Goal: Information Seeking & Learning: Learn about a topic

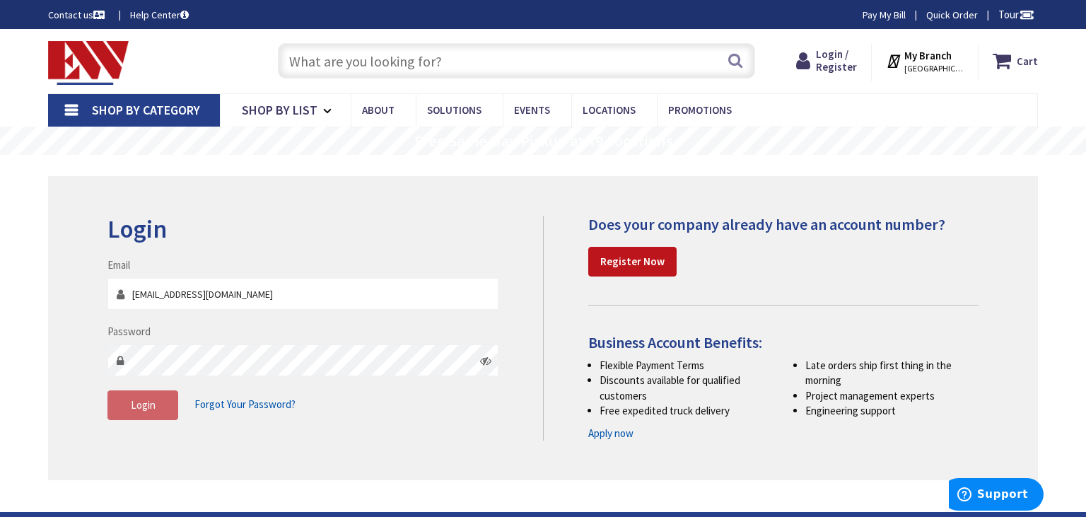
type input "[EMAIL_ADDRESS][DOMAIN_NAME]"
click at [130, 410] on button "Login" at bounding box center [142, 405] width 71 height 30
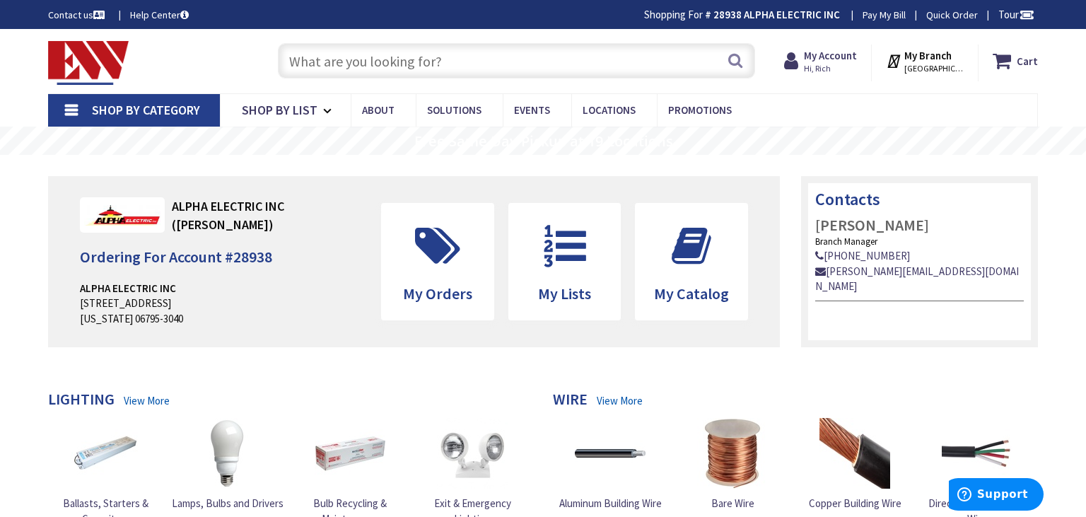
click at [381, 62] on input "text" at bounding box center [516, 60] width 477 height 35
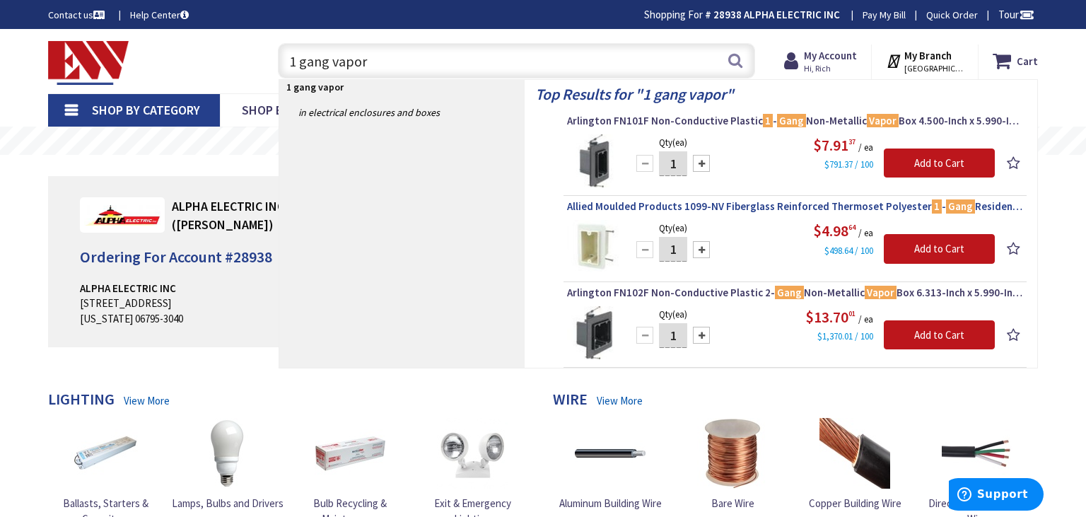
type input "1 gang vapor"
click at [604, 205] on span "Allied Moulded Products 1099-NV Fiberglass Reinforced Thermoset Polyester 1 - G…" at bounding box center [795, 206] width 456 height 14
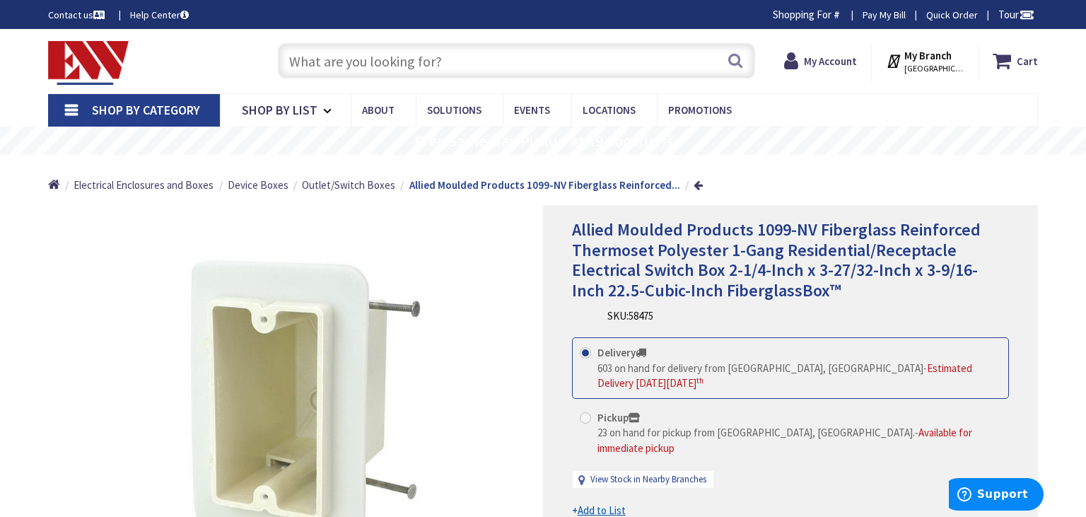
click at [334, 83] on div "Search" at bounding box center [513, 59] width 484 height 45
click at [346, 64] on input "text" at bounding box center [516, 60] width 477 height 35
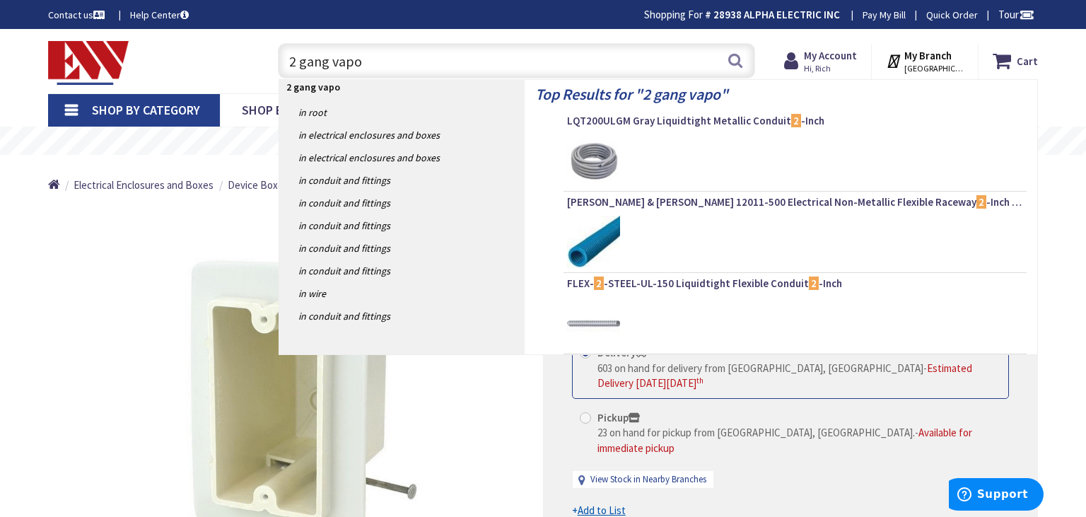
type input "2 gang vapor"
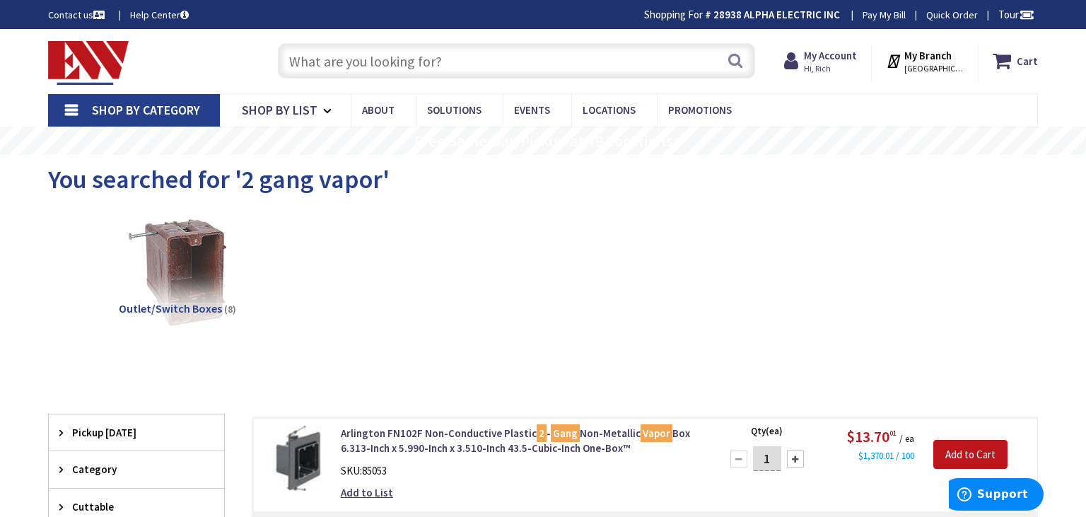
click at [402, 59] on input "text" at bounding box center [516, 60] width 477 height 35
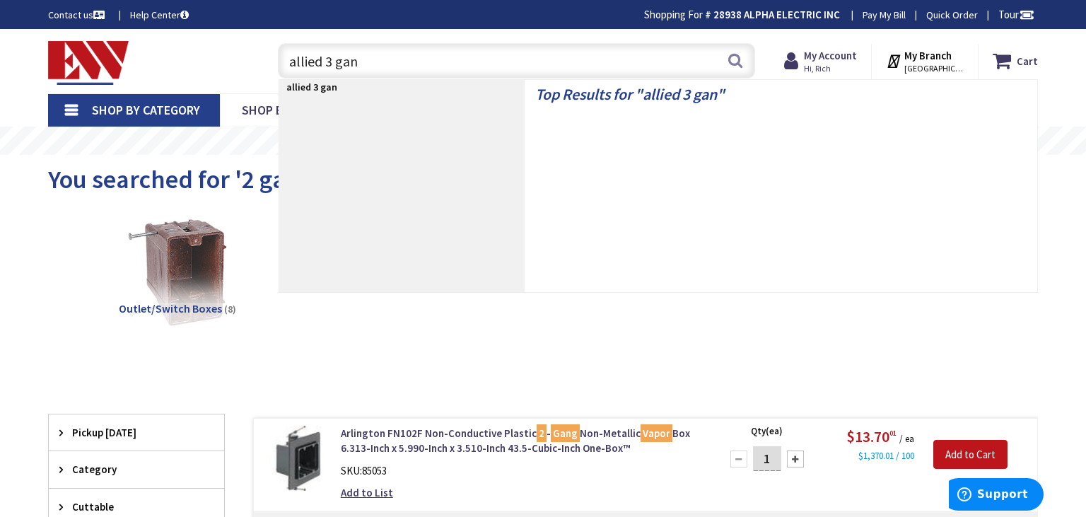
type input "allied 3 gang"
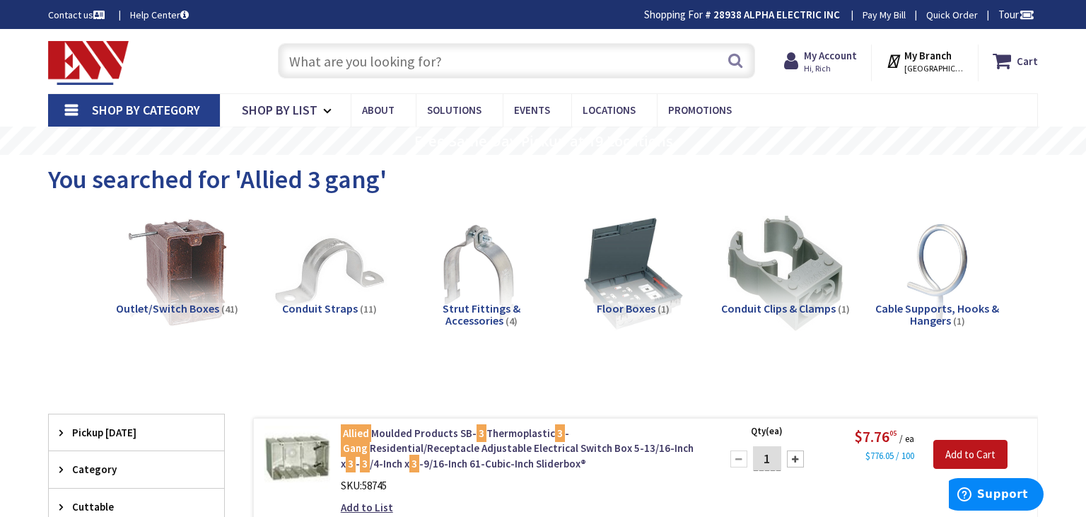
click at [336, 54] on input "text" at bounding box center [516, 60] width 477 height 35
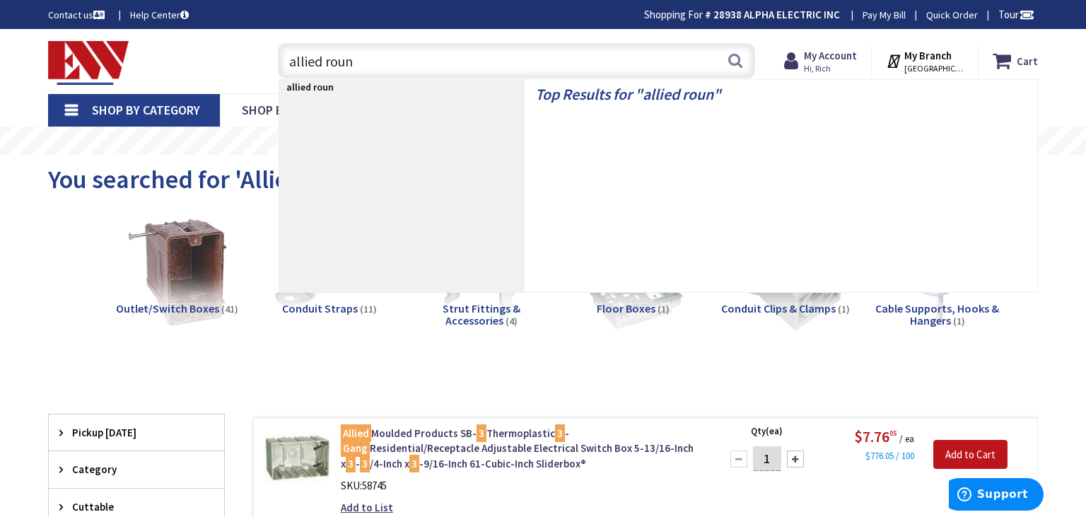
type input "allied round"
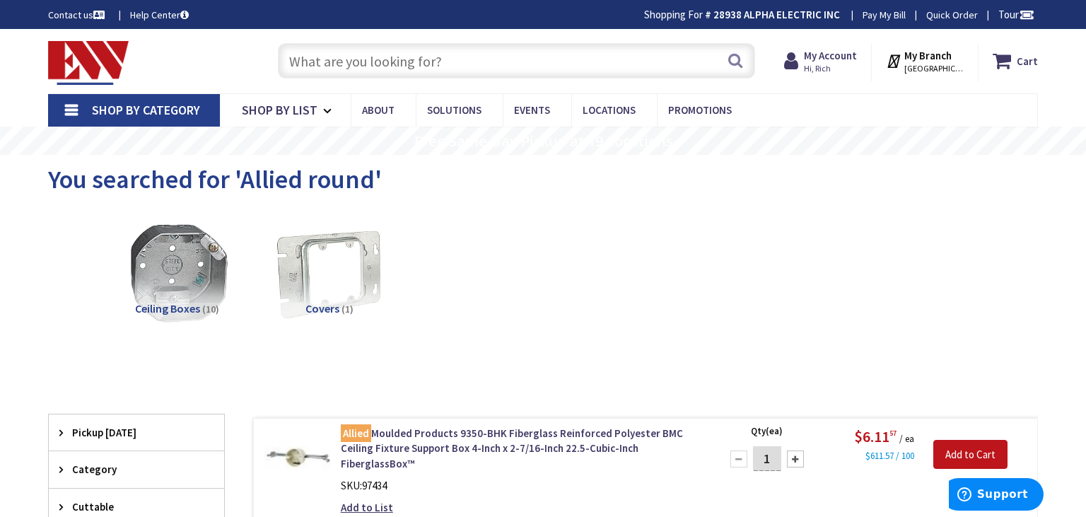
click at [360, 59] on input "text" at bounding box center [516, 60] width 477 height 35
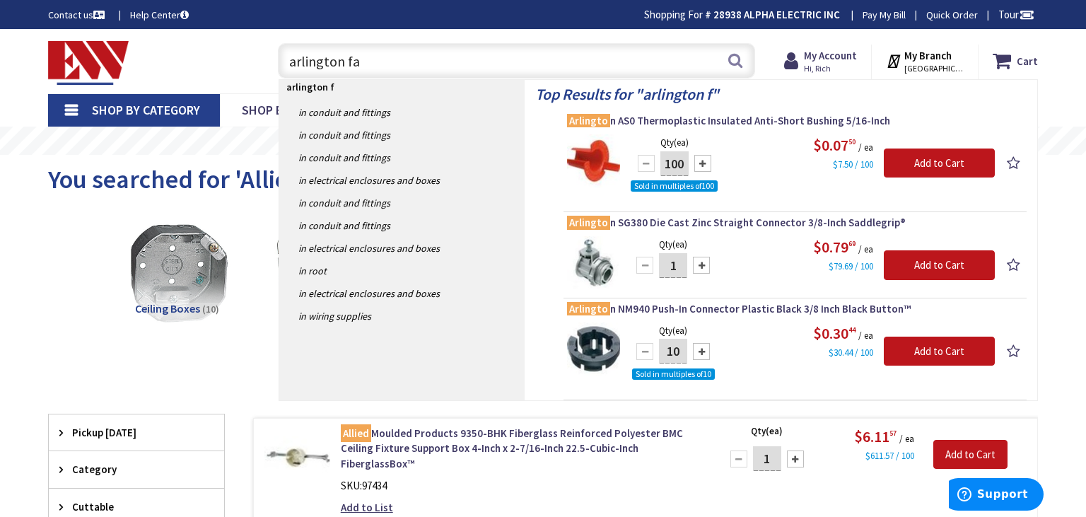
type input "arlington fan"
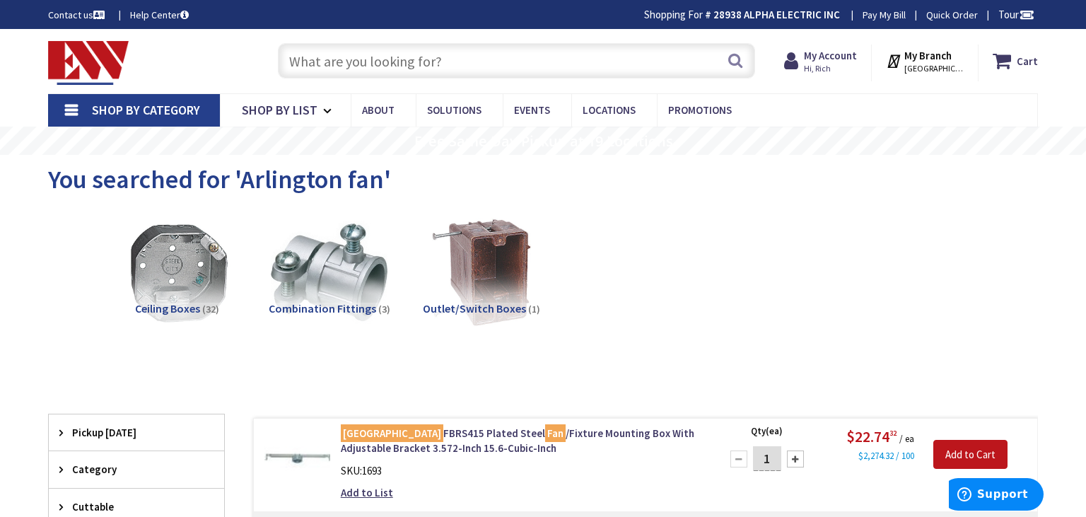
click at [377, 57] on input "text" at bounding box center [516, 60] width 477 height 35
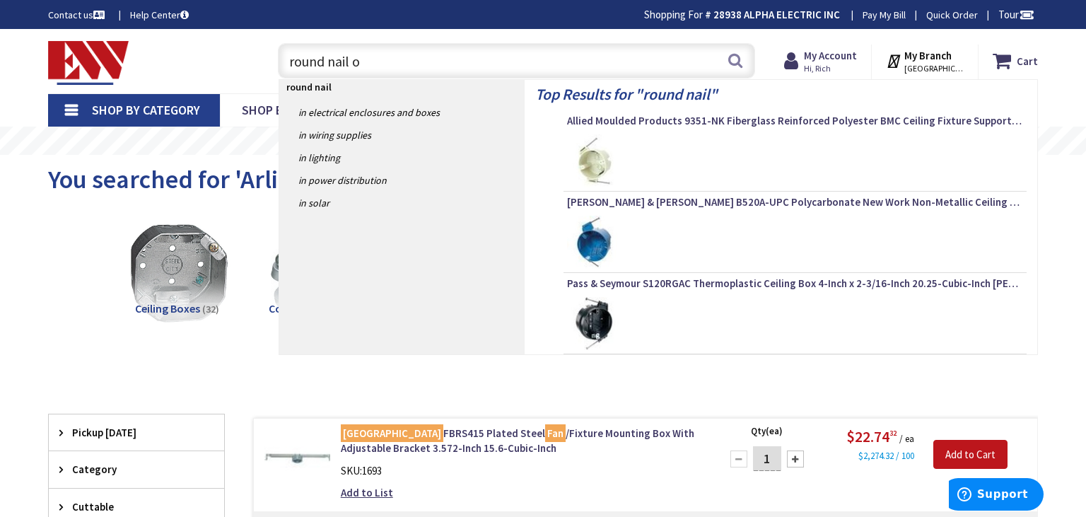
type input "round nail on"
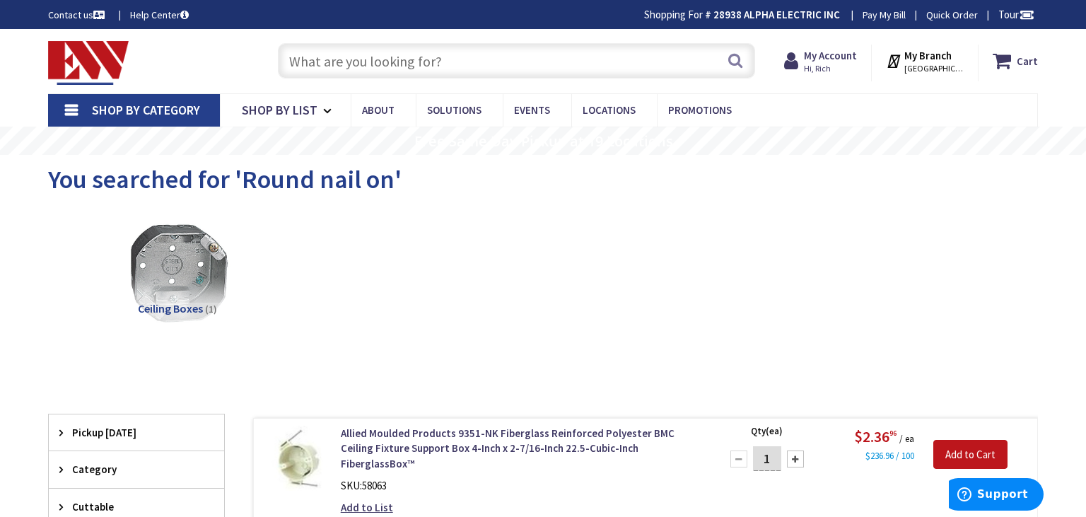
click at [421, 81] on div "Search" at bounding box center [513, 59] width 484 height 45
click at [430, 54] on input "text" at bounding box center [516, 60] width 477 height 35
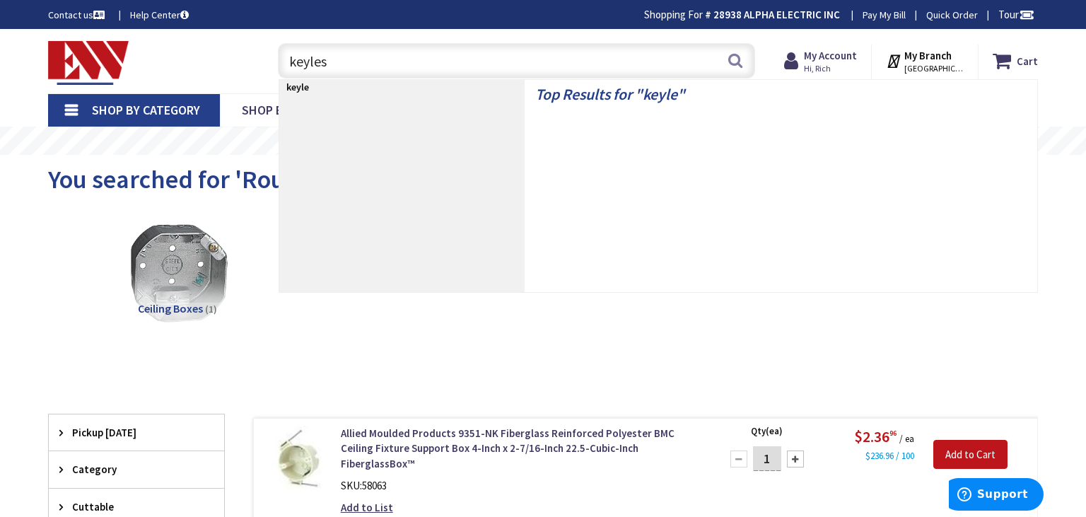
type input "keyless"
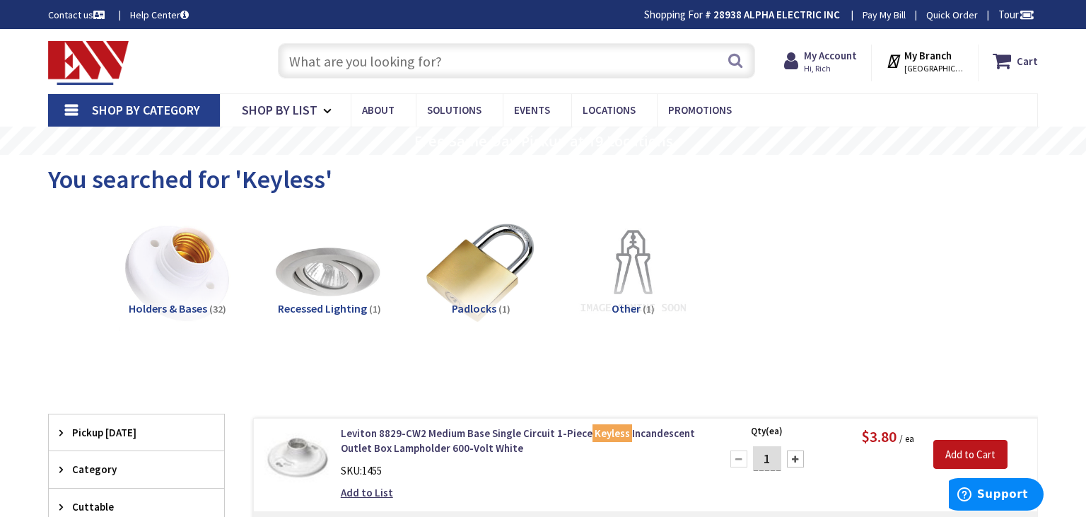
click at [317, 59] on input "text" at bounding box center [516, 60] width 477 height 35
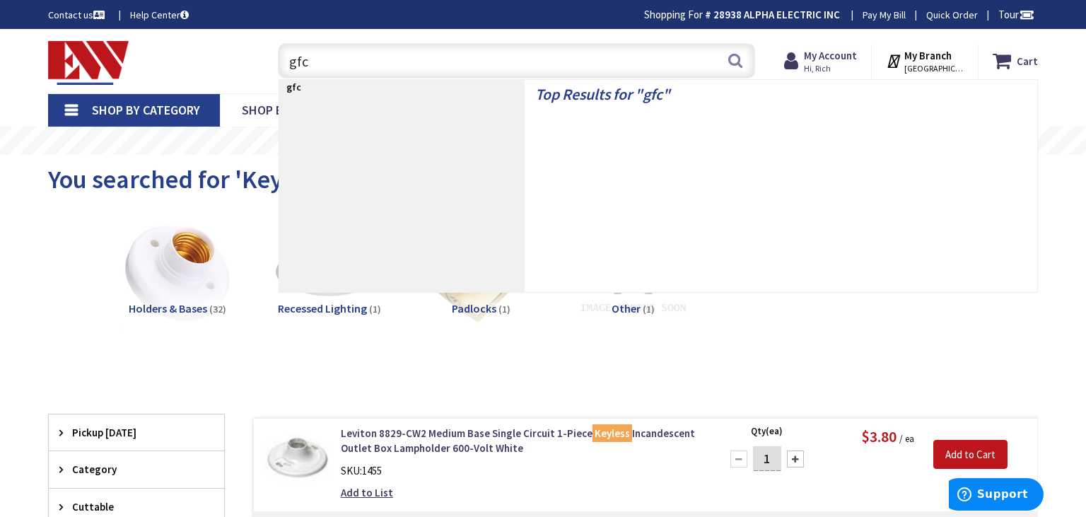
type input "gfci"
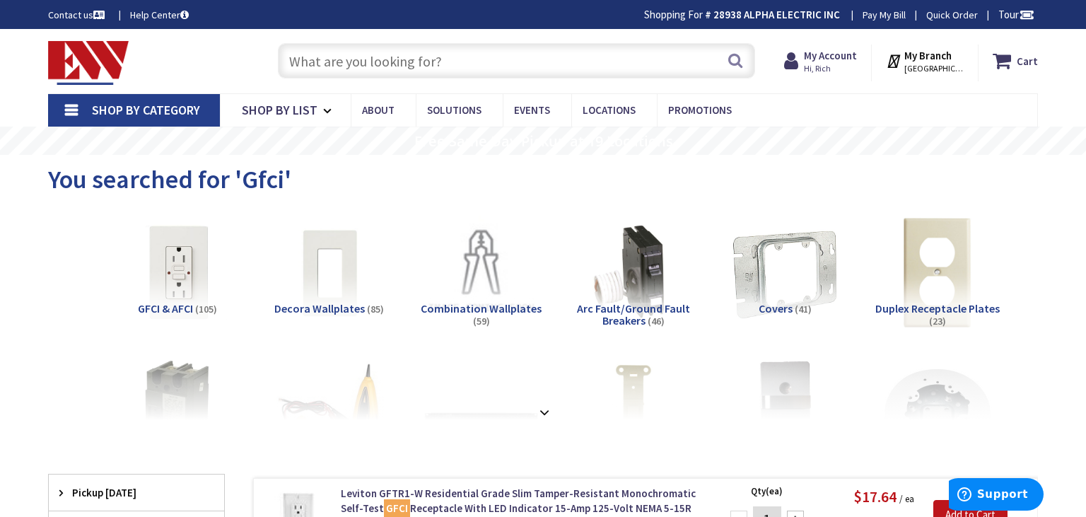
click at [396, 65] on input "text" at bounding box center [516, 60] width 477 height 35
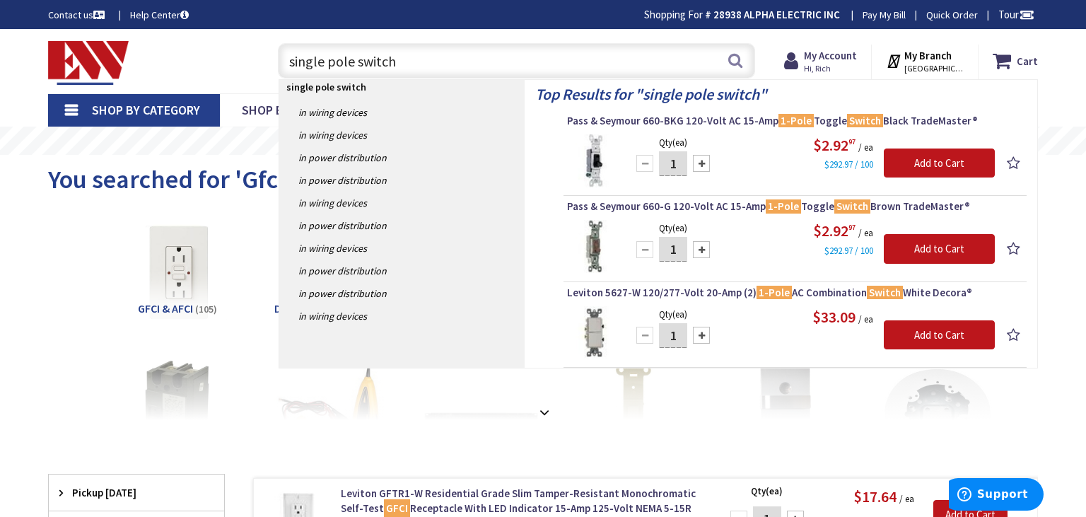
drag, startPoint x: 418, startPoint y: 61, endPoint x: 175, endPoint y: 62, distance: 242.4
click at [278, 62] on input "single pole switch" at bounding box center [516, 60] width 477 height 35
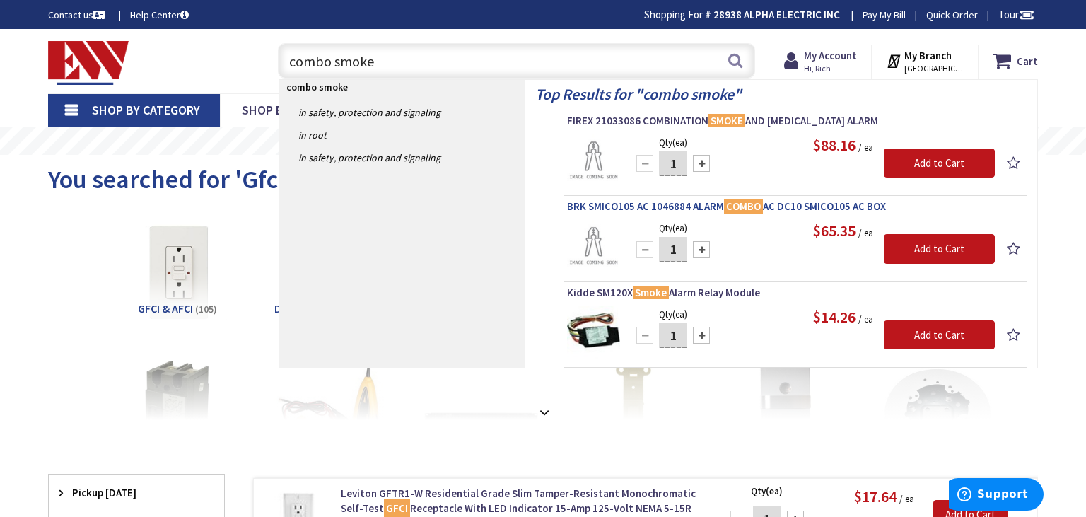
type input "combo smoke"
click at [785, 209] on span "BRK SMICO105 AC 1046884 ALARM COMBO AC DC10 SMICO105 AC BOX" at bounding box center [795, 206] width 456 height 14
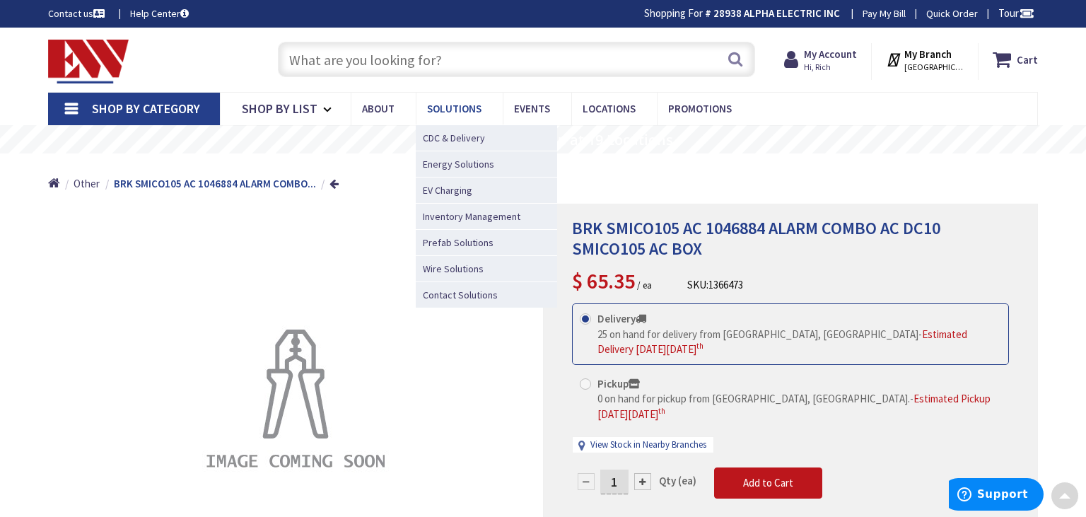
scroll to position [1, 0]
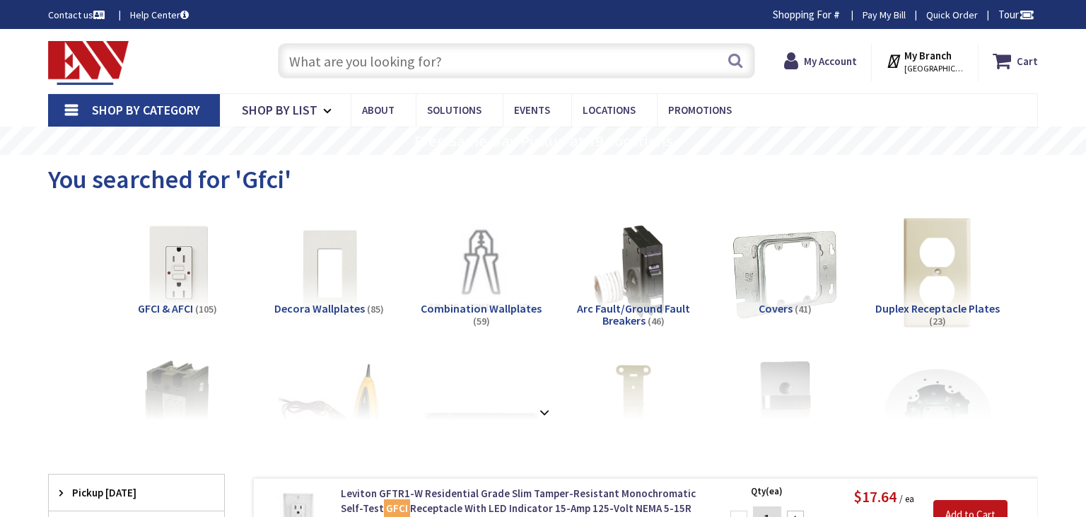
click at [398, 55] on input "text" at bounding box center [516, 60] width 477 height 35
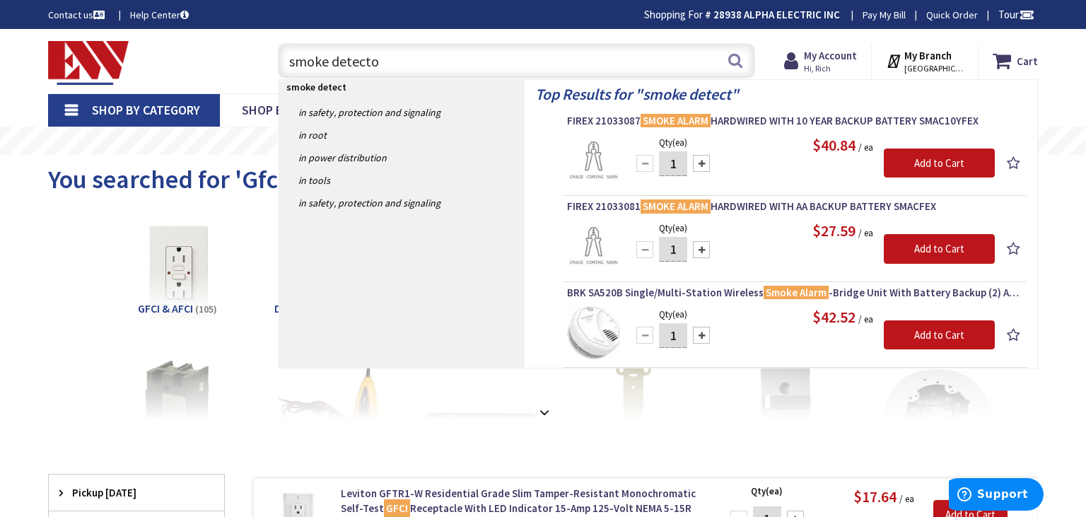
type input "smoke detector"
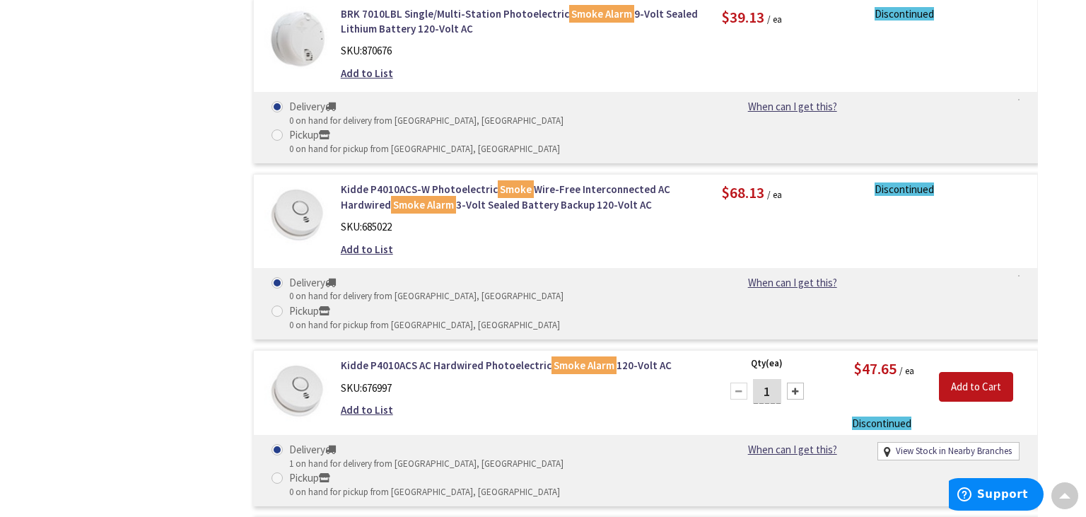
scroll to position [2470, 0]
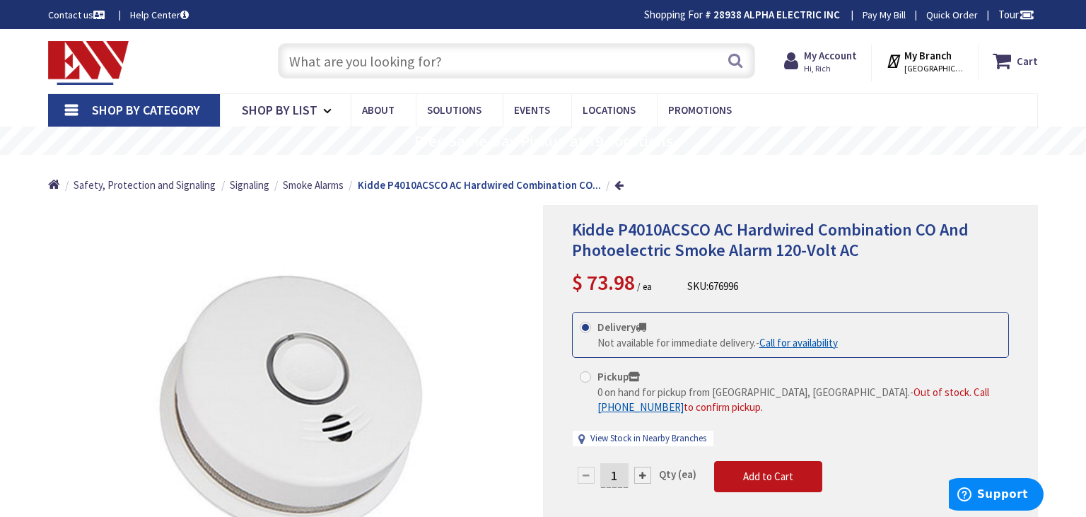
click at [428, 57] on input "text" at bounding box center [516, 60] width 477 height 35
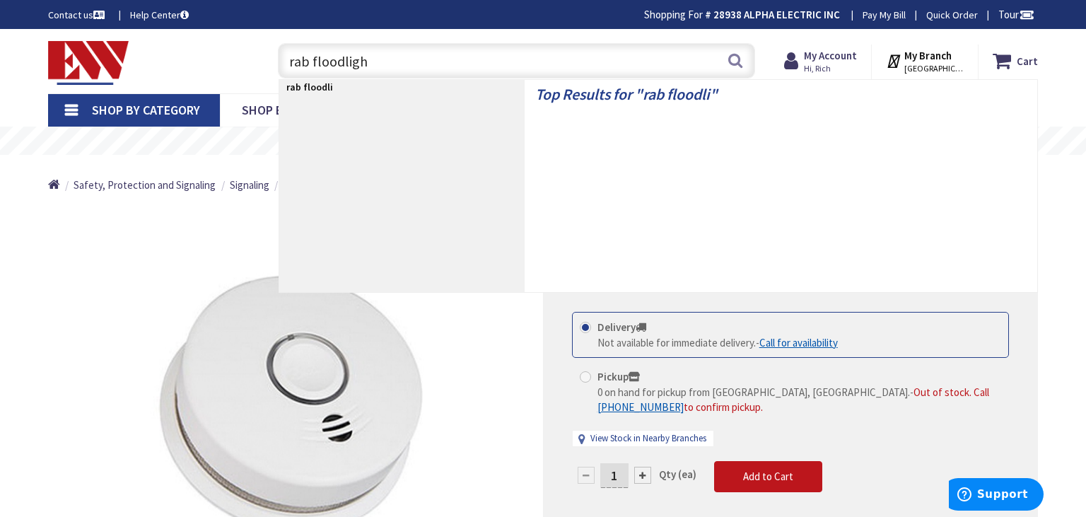
type input "rab floodlight"
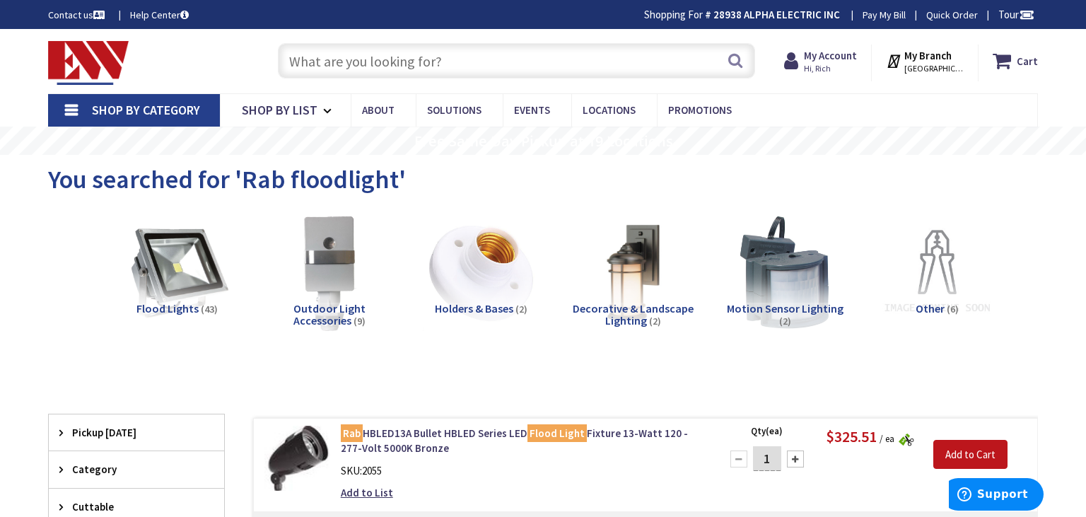
click at [435, 53] on input "text" at bounding box center [516, 60] width 477 height 35
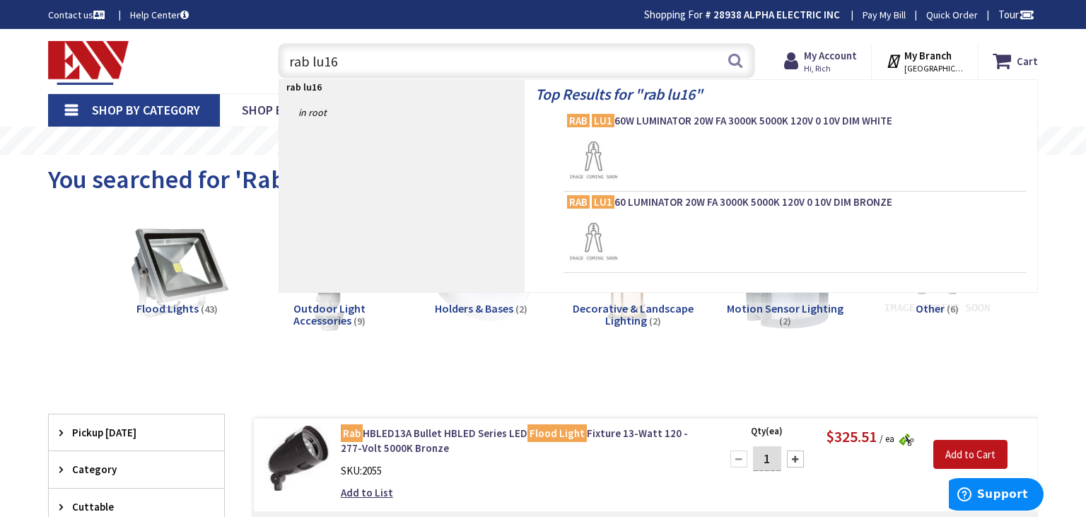
type input "rab lu160"
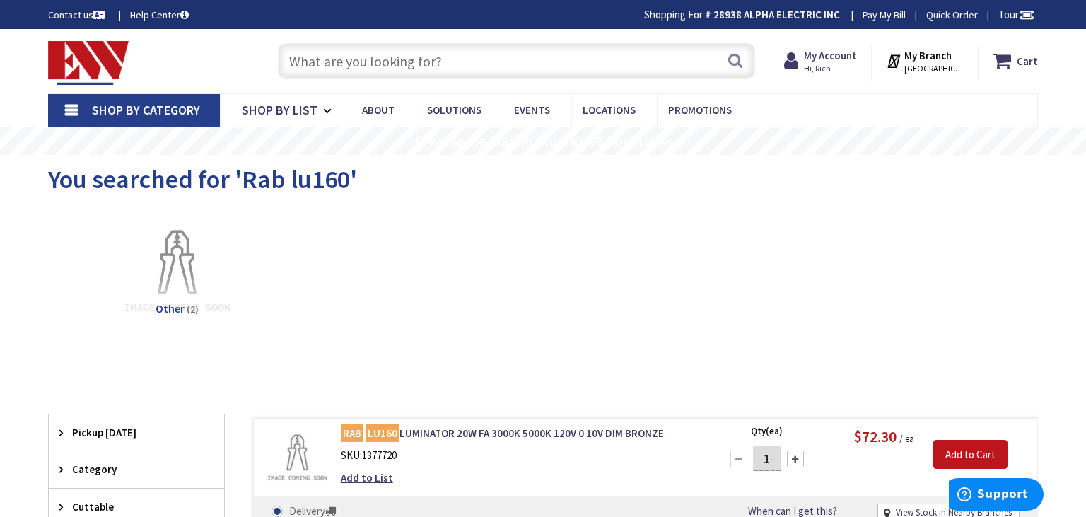
click at [474, 61] on input "text" at bounding box center [516, 60] width 477 height 35
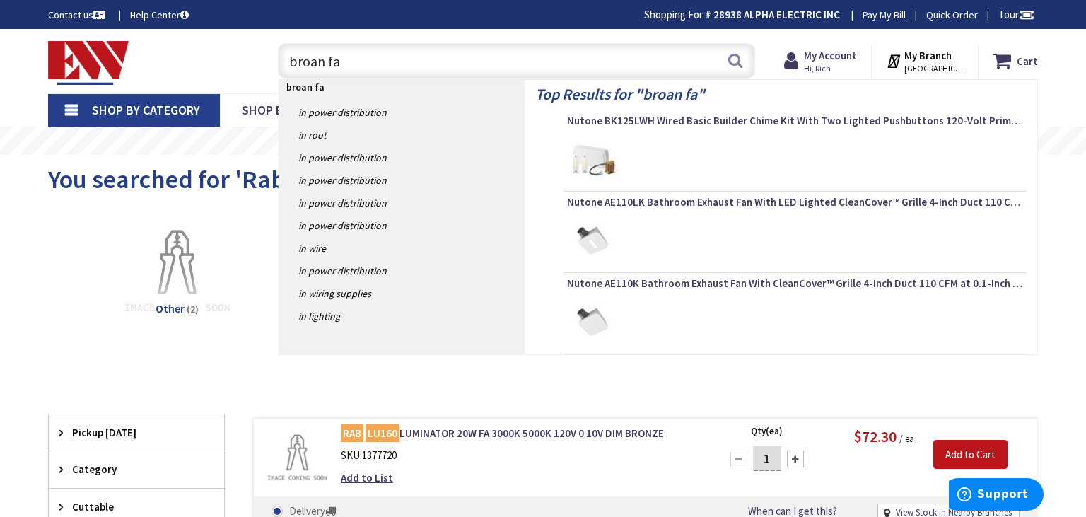
type input "broan fan"
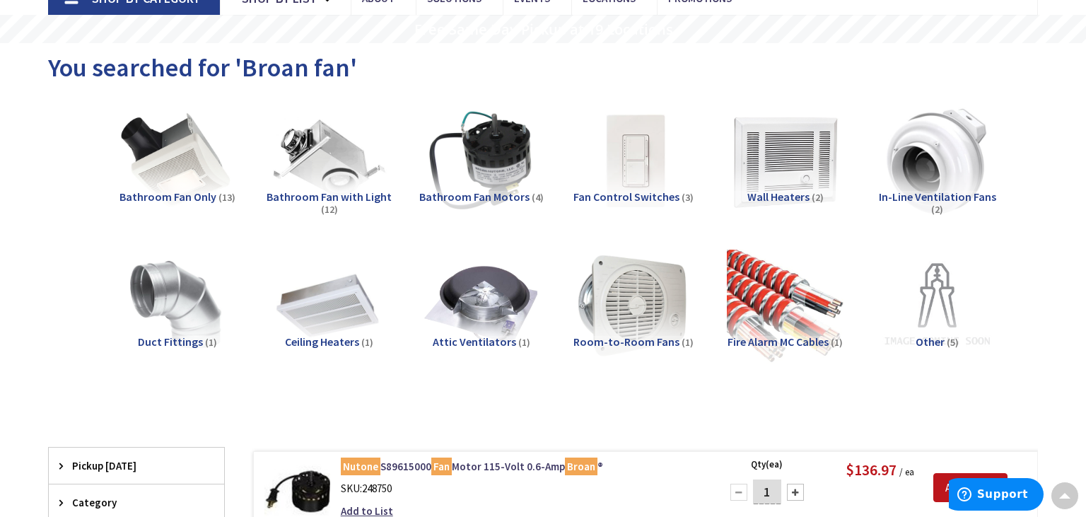
click at [328, 192] on span "Bathroom Fan with Light" at bounding box center [328, 196] width 125 height 14
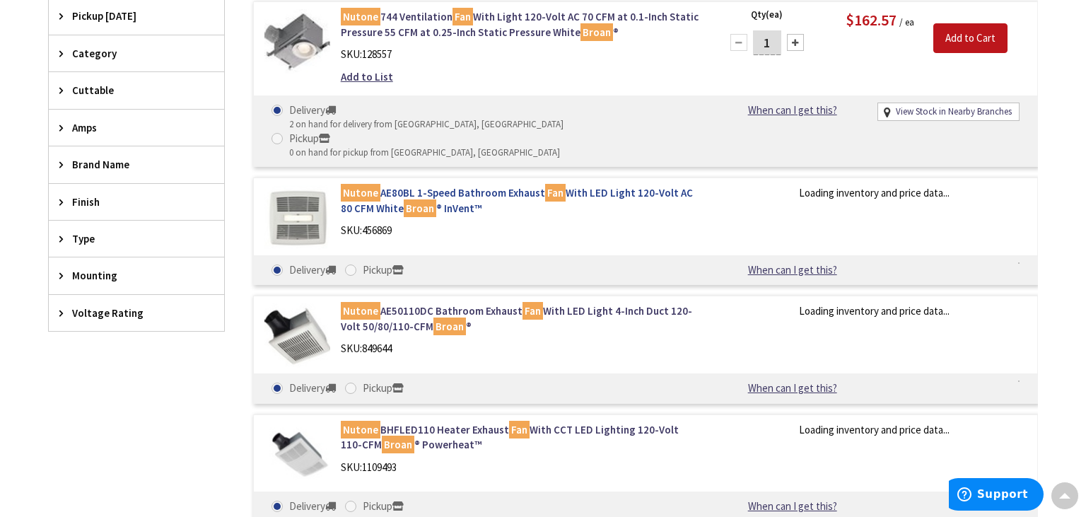
scroll to position [574, 0]
